Goal: Information Seeking & Learning: Find specific page/section

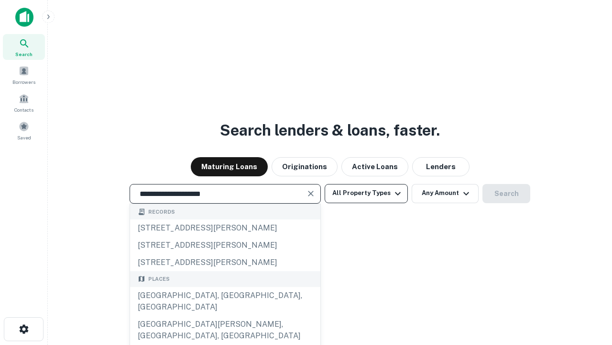
click at [225, 315] on div "[GEOGRAPHIC_DATA], [GEOGRAPHIC_DATA], [GEOGRAPHIC_DATA]" at bounding box center [225, 301] width 190 height 29
click at [367, 193] on button "All Property Types" at bounding box center [366, 193] width 83 height 19
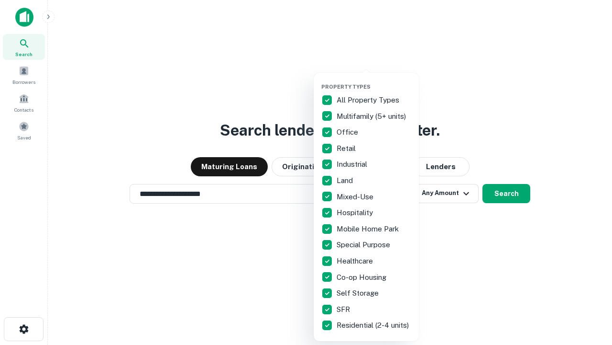
type input "**********"
click at [374, 80] on button "button" at bounding box center [374, 80] width 105 height 0
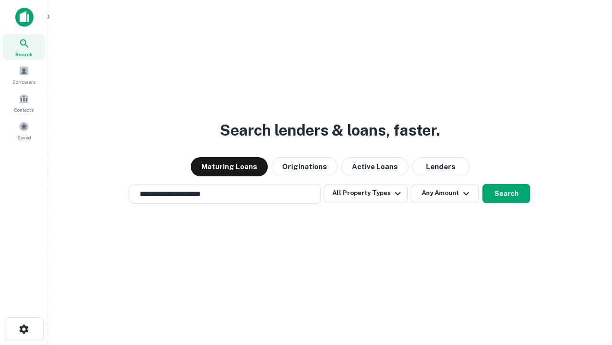
scroll to position [15, 0]
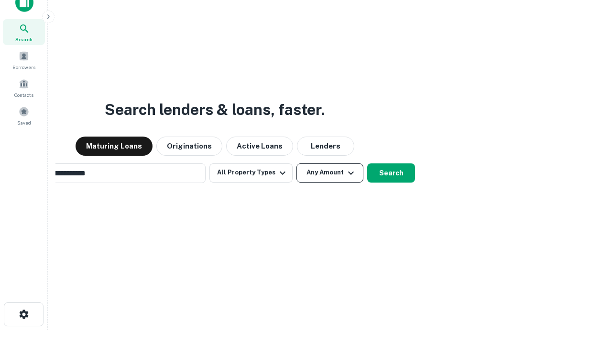
click at [297, 163] on button "Any Amount" at bounding box center [330, 172] width 67 height 19
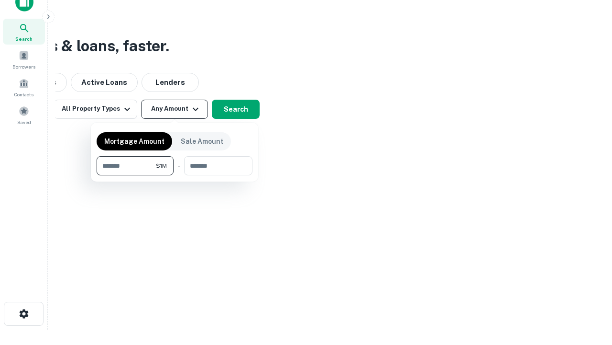
type input "*******"
click at [175, 175] on button "button" at bounding box center [175, 175] width 156 height 0
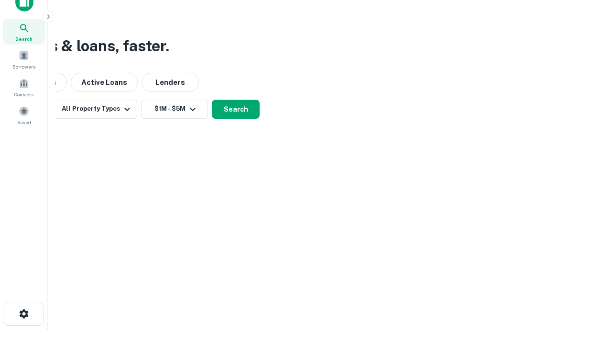
scroll to position [15, 0]
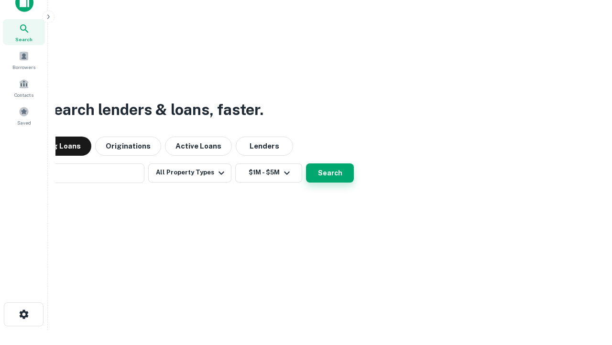
click at [306, 163] on button "Search" at bounding box center [330, 172] width 48 height 19
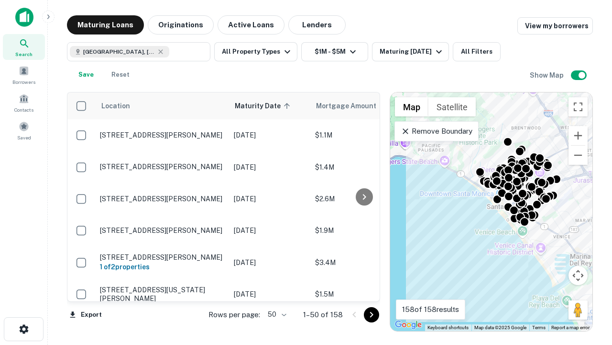
click at [276, 314] on body "Search Borrowers Contacts Saved Maturing Loans Originations Active Loans Lender…" at bounding box center [306, 172] width 612 height 345
click at [276, 290] on li "25" at bounding box center [276, 289] width 28 height 17
